Goal: Transaction & Acquisition: Obtain resource

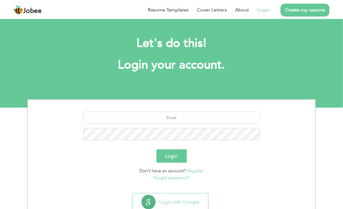
scroll to position [19, 0]
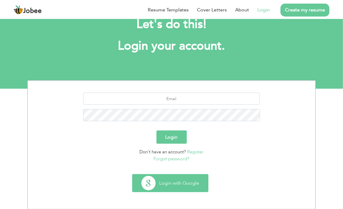
click at [192, 177] on button "Login with Google" at bounding box center [170, 182] width 76 height 17
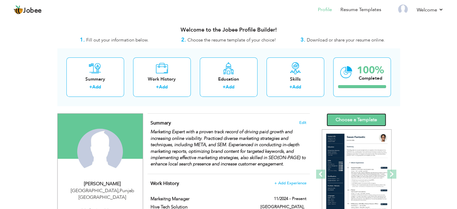
click at [347, 113] on link "Choose a Template" at bounding box center [355, 119] width 59 height 13
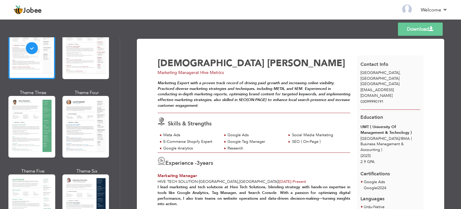
scroll to position [65, 0]
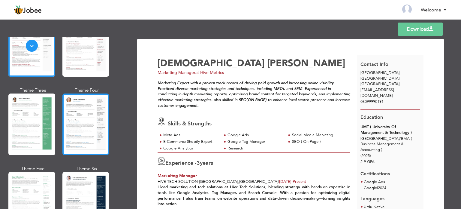
click at [74, 116] on div at bounding box center [85, 124] width 47 height 62
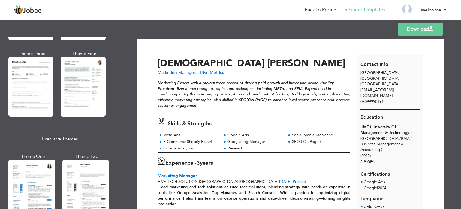
scroll to position [361, 0]
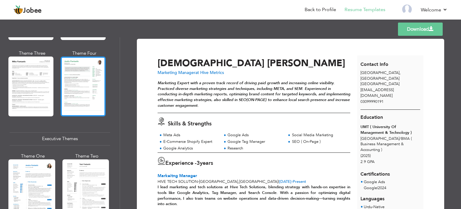
click at [84, 77] on div at bounding box center [83, 85] width 45 height 59
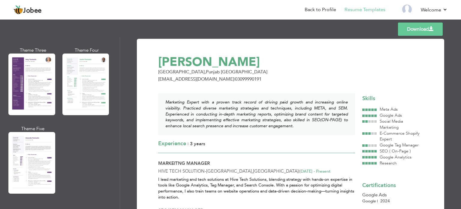
scroll to position [552, 0]
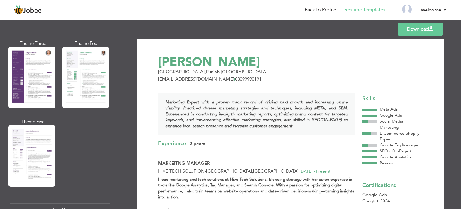
click at [84, 77] on div at bounding box center [85, 78] width 47 height 62
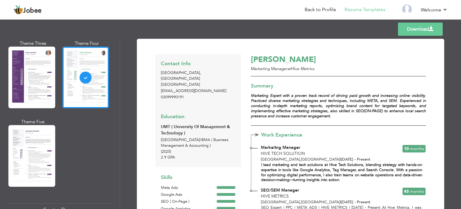
click at [422, 26] on link "Download" at bounding box center [420, 29] width 45 height 13
